Goal: Find specific page/section: Find specific page/section

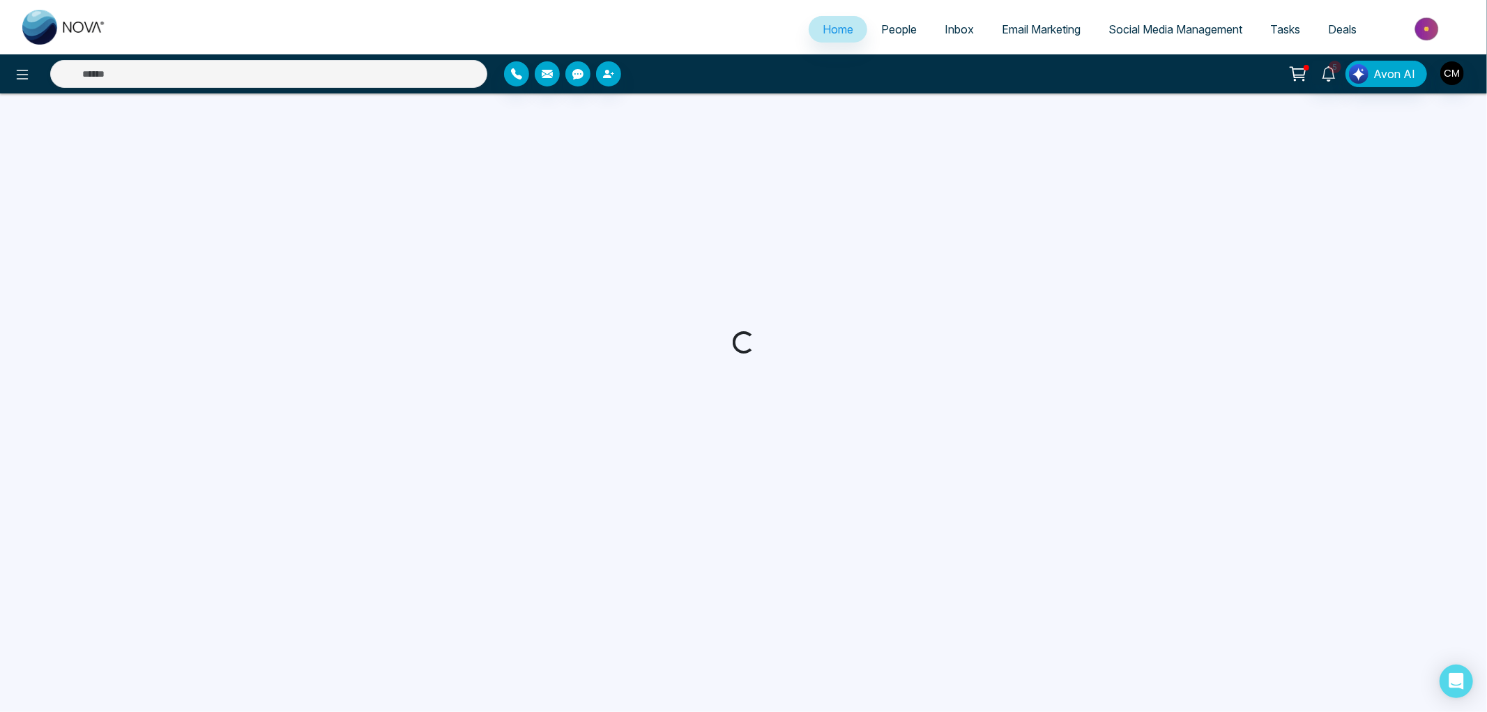
select select "*"
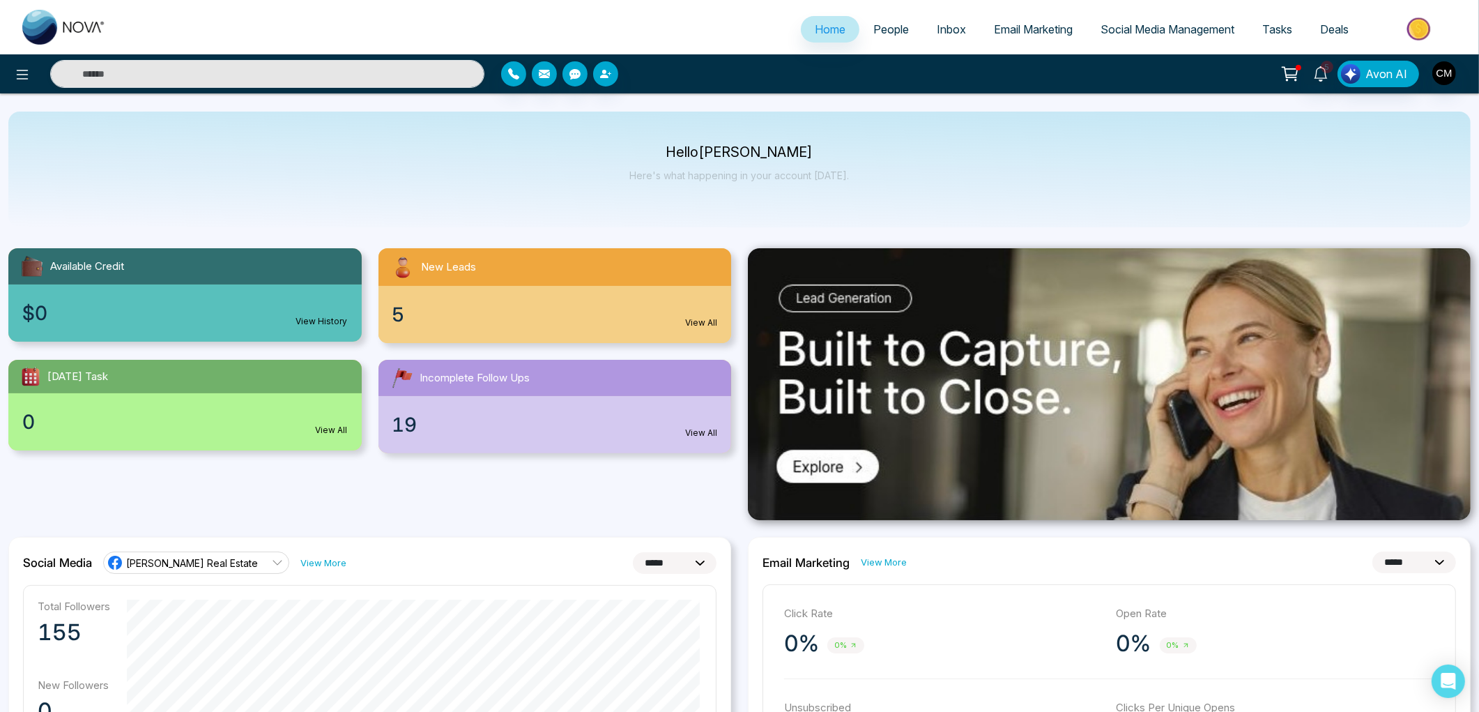
click at [874, 33] on span "People" at bounding box center [892, 29] width 36 height 14
